Goal: Transaction & Acquisition: Purchase product/service

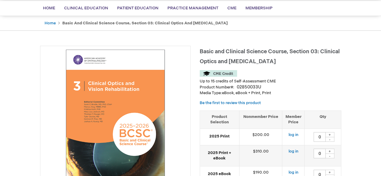
scroll to position [42, 0]
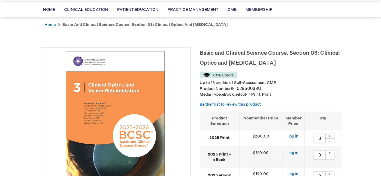
click at [158, 120] on img at bounding box center [115, 123] width 144 height 144
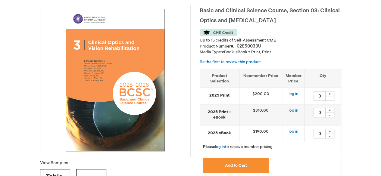
scroll to position [84, 0]
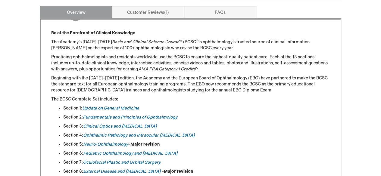
scroll to position [253, 0]
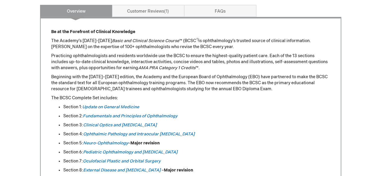
click at [257, 129] on ul "Section 1: Update on General Medicine Section 2: Fundamentals and Principles of…" at bounding box center [190, 161] width 279 height 114
click at [157, 124] on link "Clinical Optics and [MEDICAL_DATA]" at bounding box center [120, 125] width 74 height 5
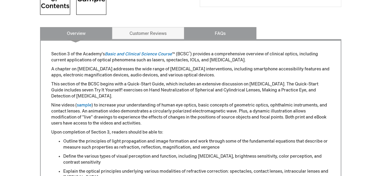
scroll to position [249, 0]
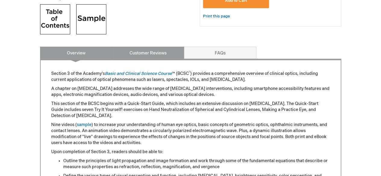
click at [165, 52] on link "Customer Reviews" at bounding box center [148, 53] width 72 height 12
